Goal: Check status

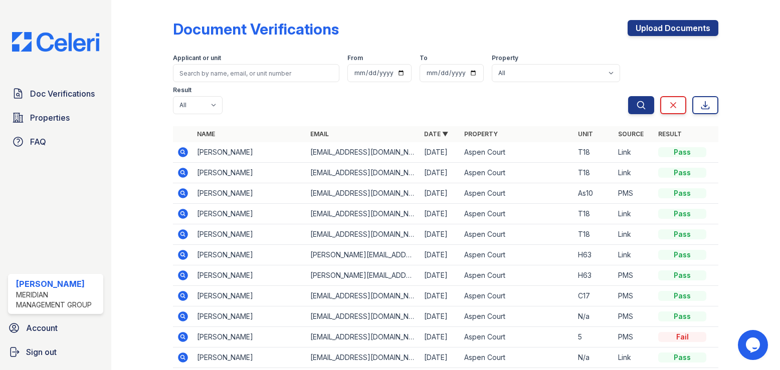
click at [183, 168] on icon at bounding box center [183, 173] width 10 height 10
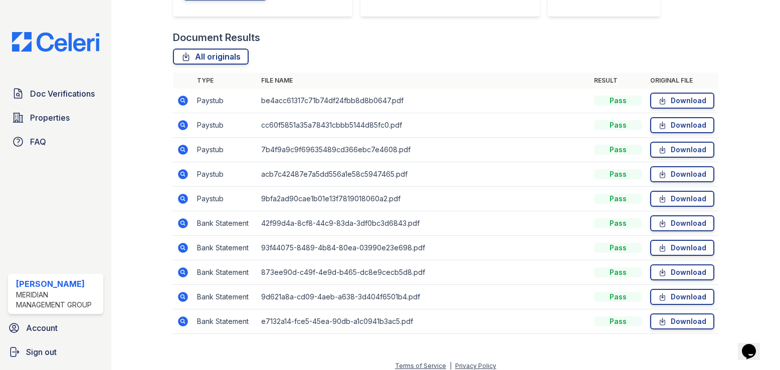
scroll to position [224, 0]
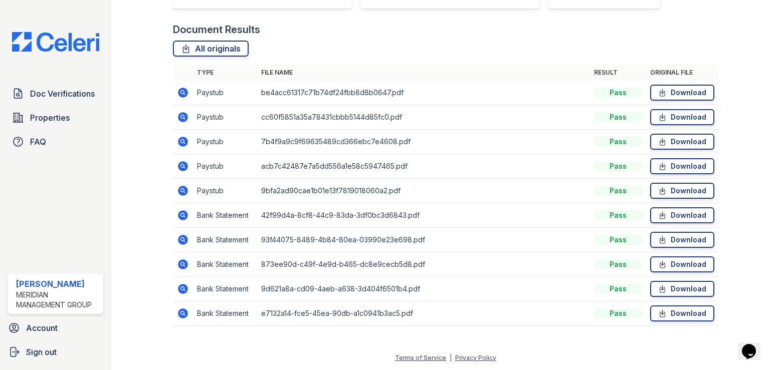
click at [182, 92] on icon at bounding box center [182, 92] width 3 height 3
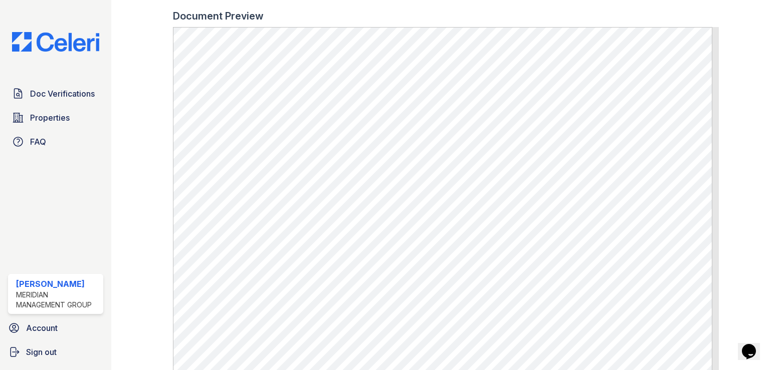
scroll to position [451, 0]
